Goal: Task Accomplishment & Management: Use online tool/utility

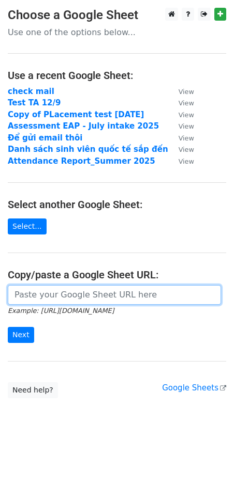
click at [64, 296] on input "url" at bounding box center [114, 295] width 213 height 20
paste input "[URL][DOMAIN_NAME]"
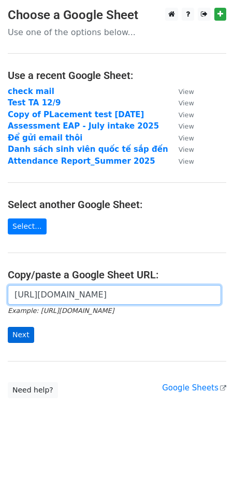
type input "[URL][DOMAIN_NAME]"
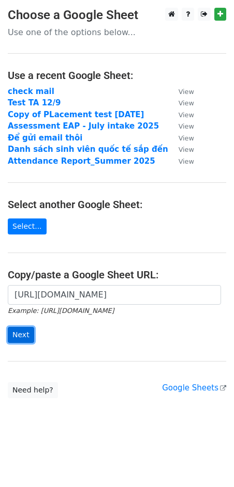
click at [24, 333] on input "Next" at bounding box center [21, 335] width 26 height 16
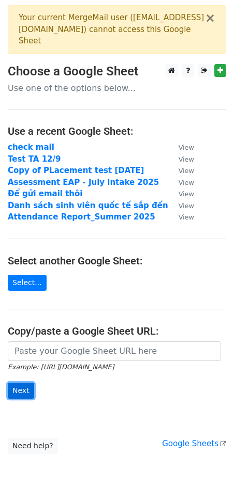
click at [22, 390] on input "Next" at bounding box center [21, 391] width 26 height 16
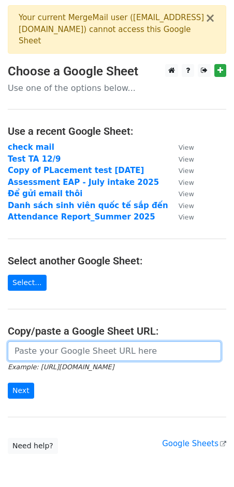
paste input "[URL][DOMAIN_NAME]"
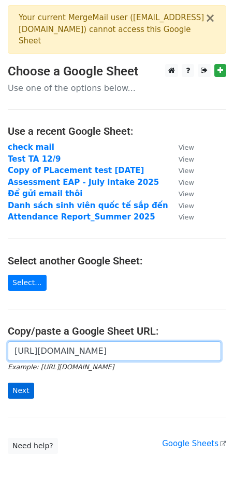
type input "[URL][DOMAIN_NAME]"
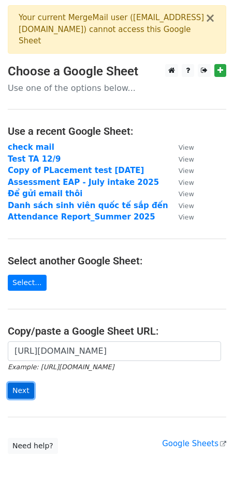
click at [20, 389] on input "Next" at bounding box center [21, 391] width 26 height 16
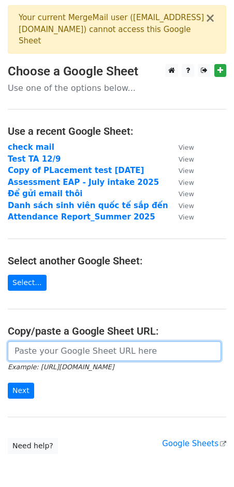
click at [23, 353] on input "url" at bounding box center [114, 352] width 213 height 20
paste input "[URL][DOMAIN_NAME]"
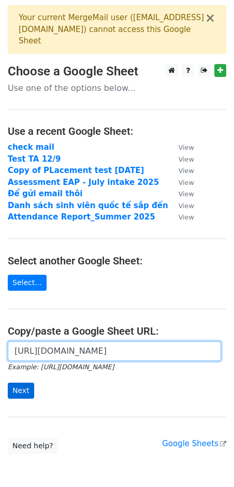
type input "[URL][DOMAIN_NAME]"
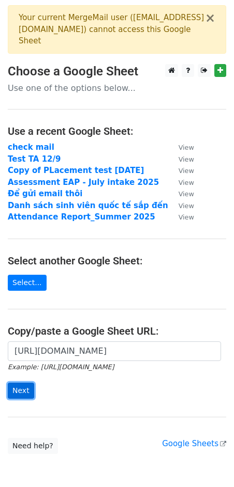
click at [22, 389] on input "Next" at bounding box center [21, 391] width 26 height 16
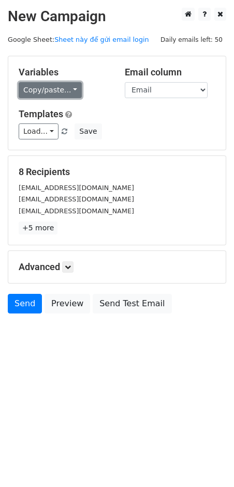
click at [51, 91] on link "Copy/paste..." at bounding box center [50, 90] width 63 height 16
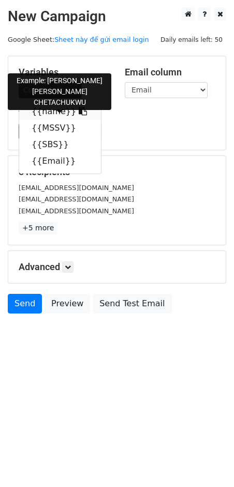
click at [79, 111] on icon at bounding box center [83, 111] width 8 height 8
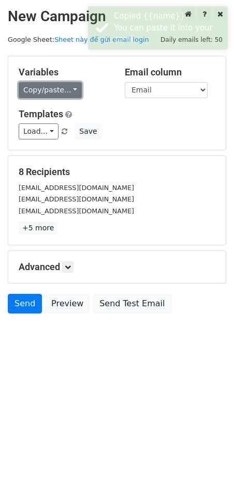
click at [59, 92] on link "Copy/paste..." at bounding box center [50, 90] width 63 height 16
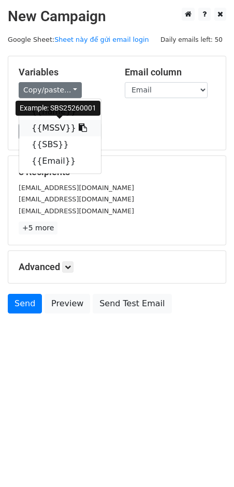
click at [79, 127] on icon at bounding box center [83, 127] width 8 height 8
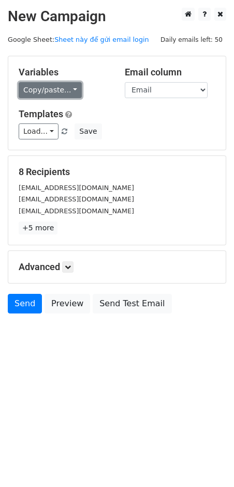
click at [60, 87] on link "Copy/paste..." at bounding box center [50, 90] width 63 height 16
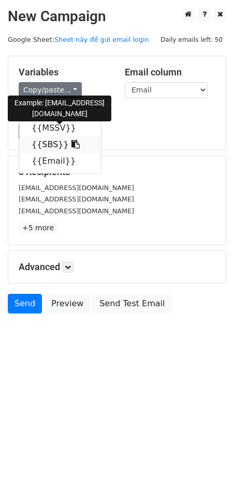
click at [71, 144] on icon at bounding box center [75, 144] width 8 height 8
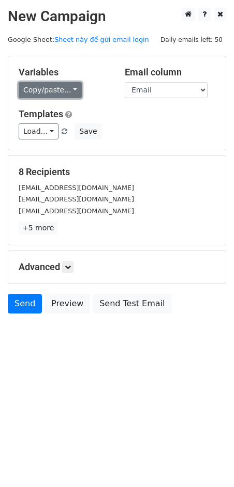
click at [61, 92] on link "Copy/paste..." at bounding box center [50, 90] width 63 height 16
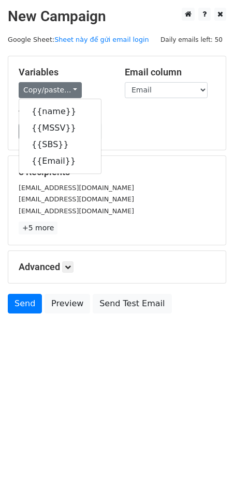
click at [70, 211] on small "pyaephyothant4929@gmail.com" at bounding box center [76, 211] width 115 height 8
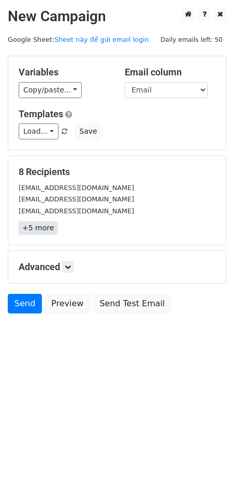
click at [37, 226] on link "+5 more" at bounding box center [38, 228] width 39 height 13
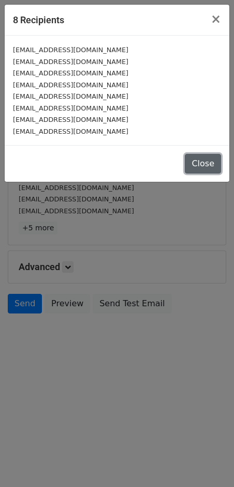
click at [203, 161] on button "Close" at bounding box center [202, 164] width 36 height 20
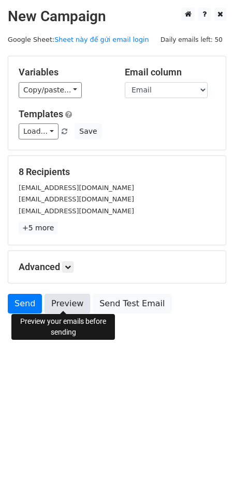
click at [74, 300] on link "Preview" at bounding box center [66, 304] width 45 height 20
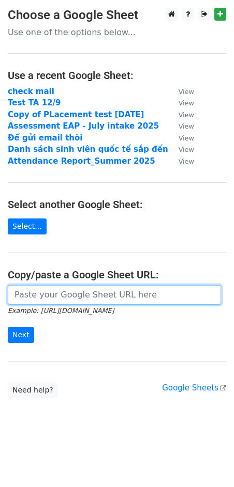
click at [65, 294] on input "url" at bounding box center [114, 295] width 213 height 20
paste input "[URL][DOMAIN_NAME]"
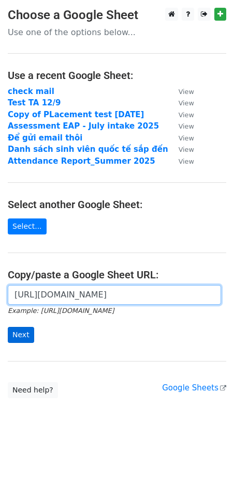
type input "[URL][DOMAIN_NAME]"
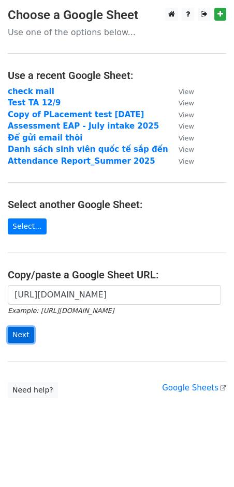
scroll to position [0, 0]
click at [17, 329] on input "Next" at bounding box center [21, 335] width 26 height 16
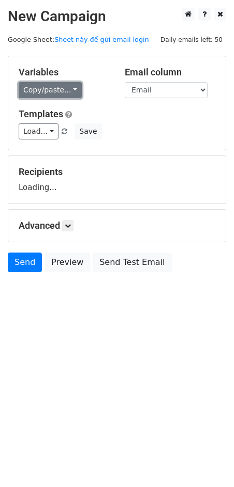
click at [52, 88] on link "Copy/paste..." at bounding box center [50, 90] width 63 height 16
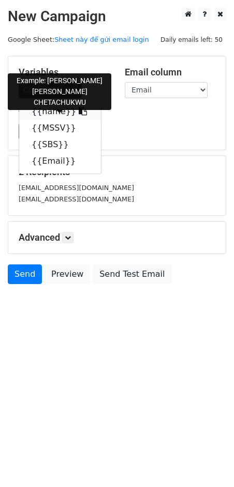
click at [52, 111] on link "{{name}}" at bounding box center [60, 111] width 82 height 17
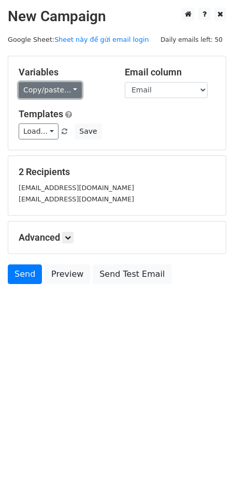
click at [55, 92] on link "Copy/paste..." at bounding box center [50, 90] width 63 height 16
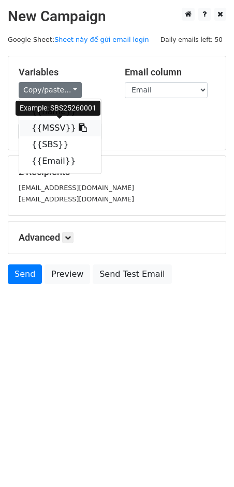
click at [79, 130] on icon at bounding box center [83, 127] width 8 height 8
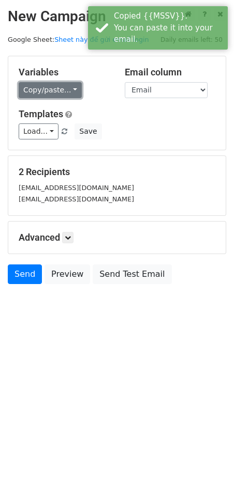
click at [57, 87] on link "Copy/paste..." at bounding box center [50, 90] width 63 height 16
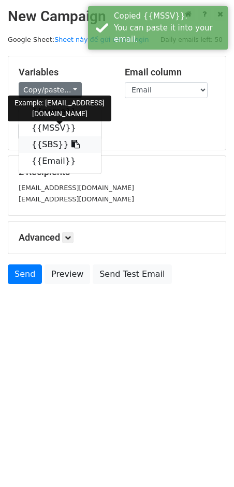
click at [71, 143] on icon at bounding box center [75, 144] width 8 height 8
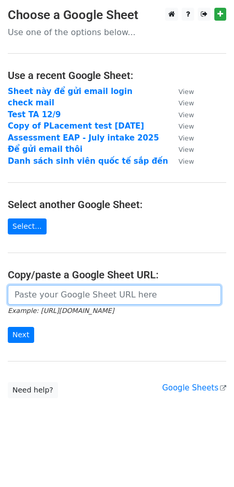
click at [44, 296] on input "url" at bounding box center [114, 295] width 213 height 20
paste input "https://docs.google.com/spreadsheets/d/17MTHxb-SIOODhHVt1-CBvWjNOcFye6yIHQ8mkwu…"
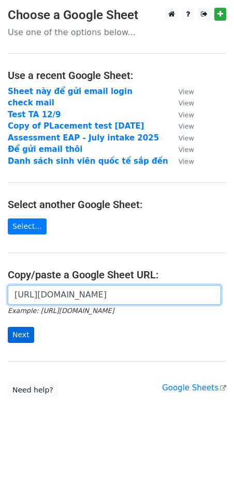
type input "https://docs.google.com/spreadsheets/d/17MTHxb-SIOODhHVt1-CBvWjNOcFye6yIHQ8mkwu…"
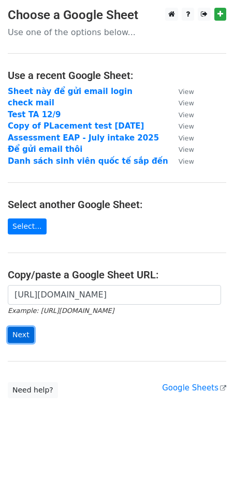
click at [22, 331] on input "Next" at bounding box center [21, 335] width 26 height 16
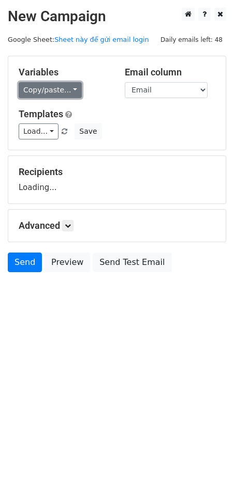
click at [56, 87] on link "Copy/paste..." at bounding box center [50, 90] width 63 height 16
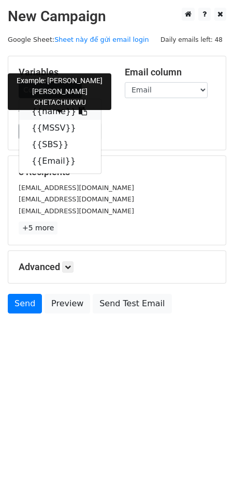
click at [79, 110] on icon at bounding box center [83, 111] width 8 height 8
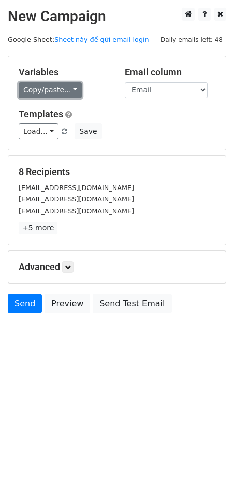
click at [56, 87] on link "Copy/paste..." at bounding box center [50, 90] width 63 height 16
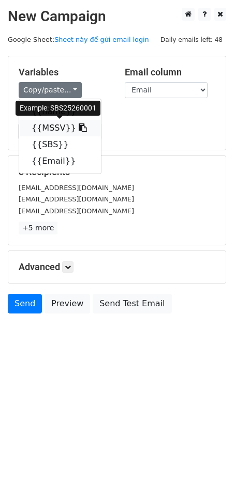
click at [79, 129] on icon at bounding box center [83, 127] width 8 height 8
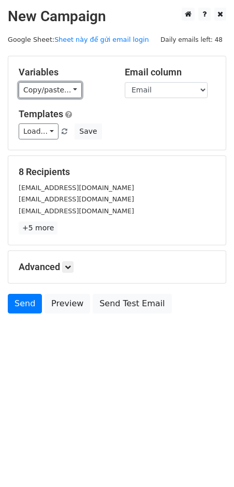
drag, startPoint x: 57, startPoint y: 95, endPoint x: 65, endPoint y: 99, distance: 8.1
click at [58, 95] on link "Copy/paste..." at bounding box center [50, 90] width 63 height 16
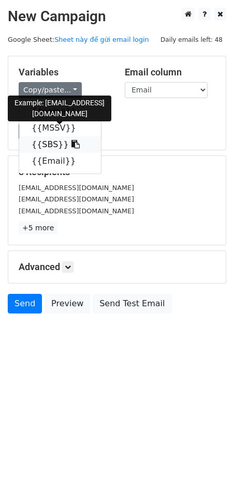
click at [71, 143] on icon at bounding box center [75, 144] width 8 height 8
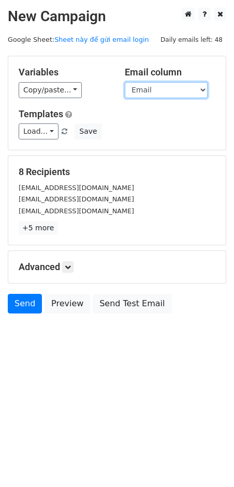
click at [157, 88] on select "name MSSV SBS Email" at bounding box center [166, 90] width 83 height 16
click at [125, 82] on select "name MSSV SBS Email" at bounding box center [166, 90] width 83 height 16
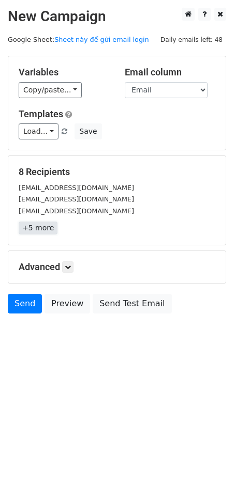
click at [39, 226] on link "+5 more" at bounding box center [38, 228] width 39 height 13
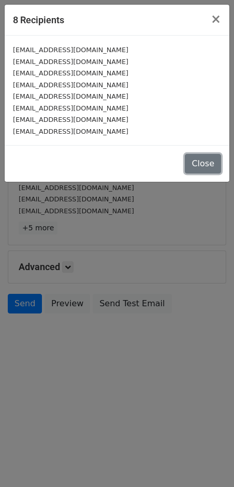
drag, startPoint x: 207, startPoint y: 162, endPoint x: 200, endPoint y: 163, distance: 6.4
click at [207, 161] on button "Close" at bounding box center [202, 164] width 36 height 20
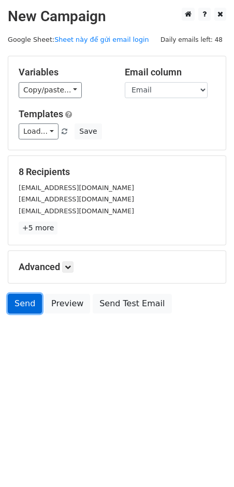
click at [25, 302] on link "Send" at bounding box center [25, 304] width 34 height 20
